Goal: Information Seeking & Learning: Learn about a topic

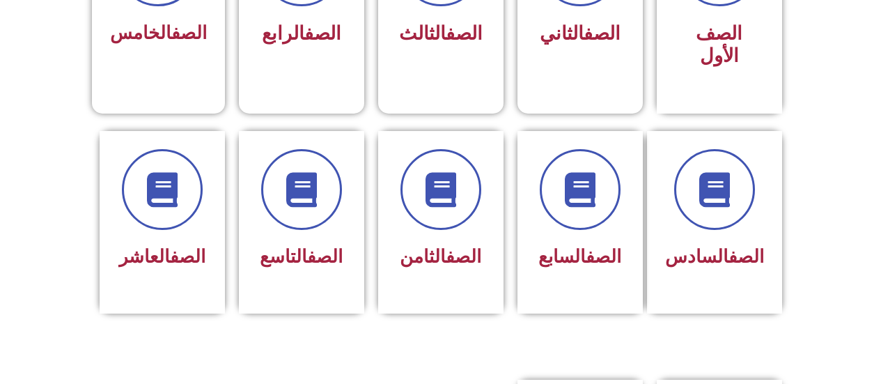
scroll to position [483, 0]
click at [423, 189] on span at bounding box center [441, 189] width 81 height 81
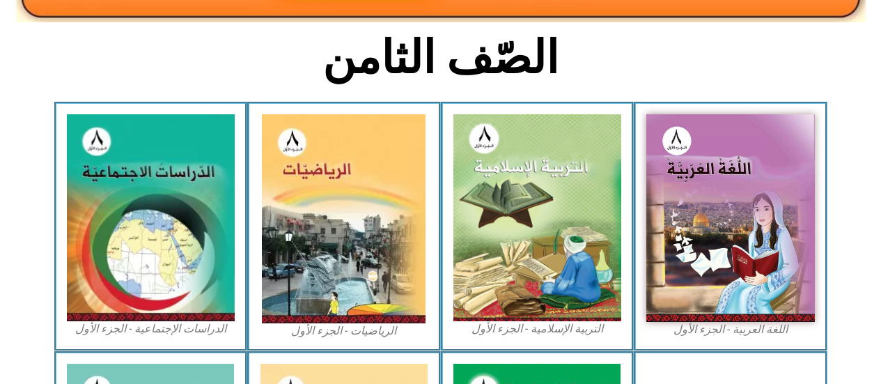
scroll to position [331, 0]
click at [477, 234] on img at bounding box center [537, 217] width 169 height 207
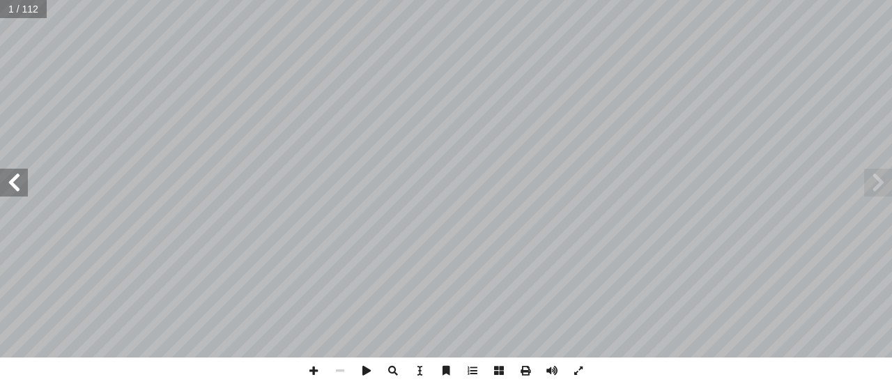
click at [15, 184] on span at bounding box center [14, 183] width 28 height 28
click at [20, 181] on span at bounding box center [14, 183] width 28 height 28
click at [24, 183] on span at bounding box center [14, 183] width 28 height 28
click at [24, 185] on span at bounding box center [14, 183] width 28 height 28
click at [22, 185] on span at bounding box center [14, 183] width 28 height 28
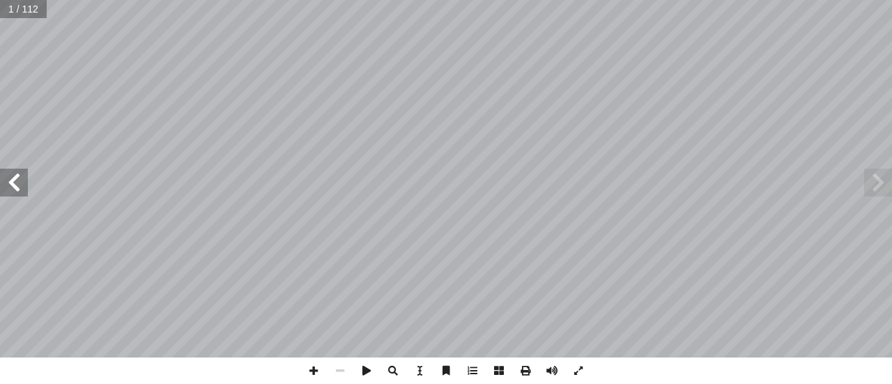
click at [22, 185] on span at bounding box center [14, 183] width 28 height 28
click at [19, 185] on span at bounding box center [14, 183] width 28 height 28
click at [17, 187] on span at bounding box center [14, 183] width 28 height 28
click at [20, 187] on span at bounding box center [14, 183] width 28 height 28
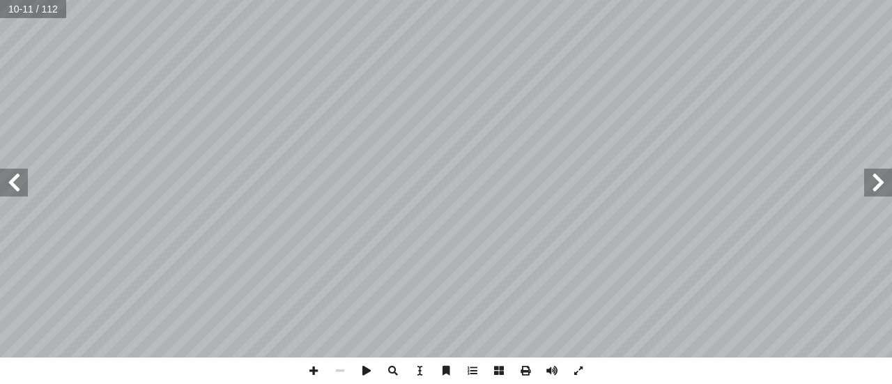
click at [9, 187] on span at bounding box center [14, 183] width 28 height 28
click at [15, 181] on span at bounding box center [14, 183] width 28 height 28
click at [17, 180] on span at bounding box center [14, 183] width 28 height 28
click at [22, 187] on span at bounding box center [14, 183] width 28 height 28
click at [20, 183] on span at bounding box center [14, 183] width 28 height 28
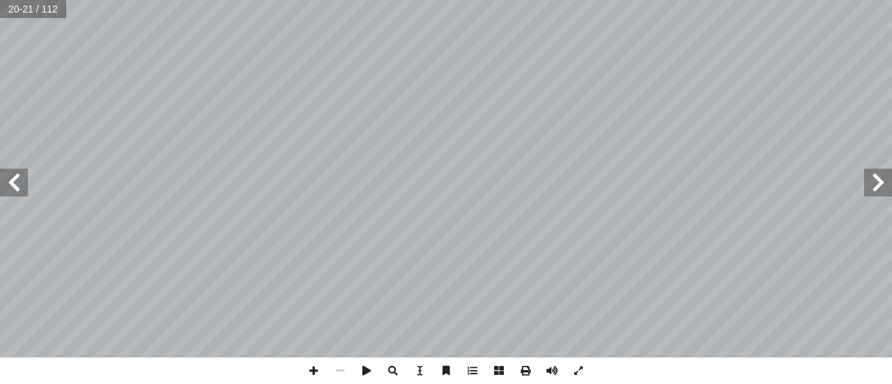
click at [877, 192] on span at bounding box center [878, 183] width 28 height 28
click at [20, 188] on span at bounding box center [14, 183] width 28 height 28
click at [13, 186] on span at bounding box center [14, 183] width 28 height 28
click at [13, 188] on span at bounding box center [14, 183] width 28 height 28
click at [16, 183] on span at bounding box center [14, 183] width 28 height 28
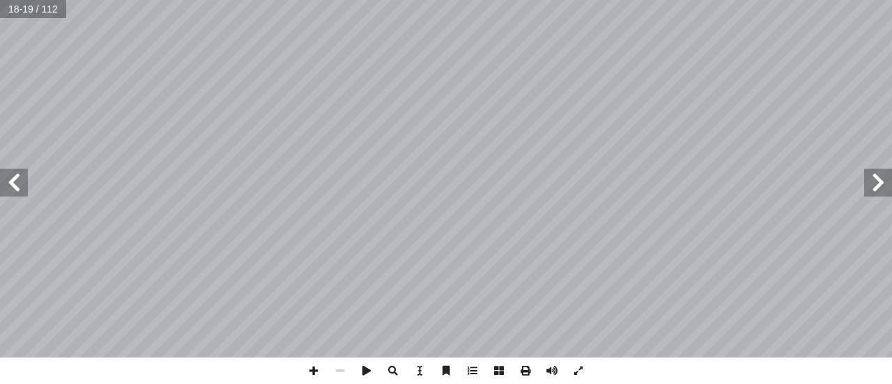
click at [21, 183] on span at bounding box center [14, 183] width 28 height 28
click at [16, 189] on span at bounding box center [14, 183] width 28 height 28
click at [18, 183] on span at bounding box center [14, 183] width 28 height 28
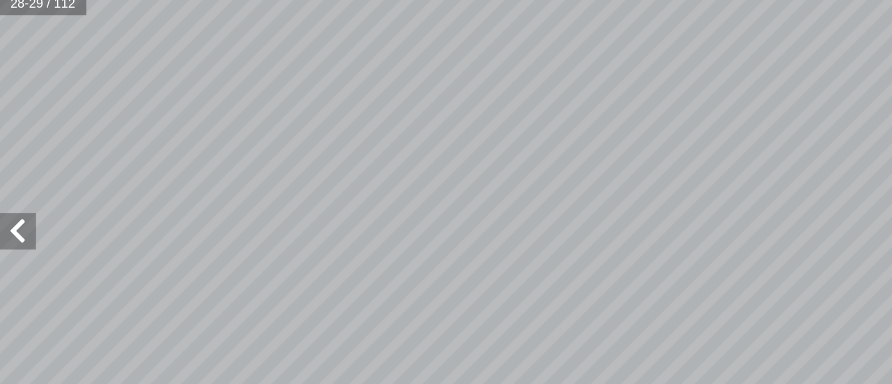
click at [10, 180] on span at bounding box center [14, 183] width 28 height 28
